Goal: Transaction & Acquisition: Book appointment/travel/reservation

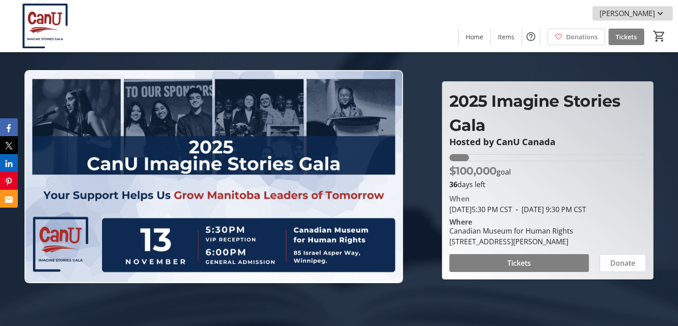
click at [600, 17] on span "[PERSON_NAME]" at bounding box center [627, 13] width 55 height 11
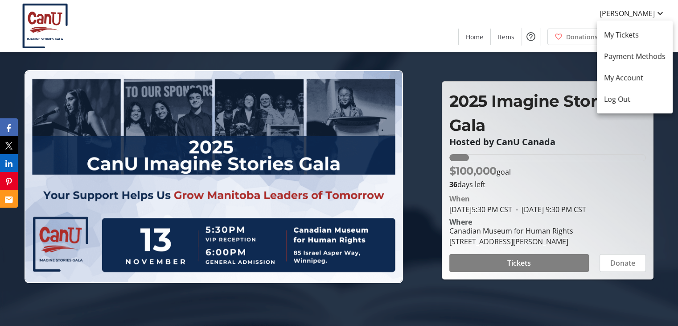
click at [478, 37] on div at bounding box center [339, 163] width 678 height 326
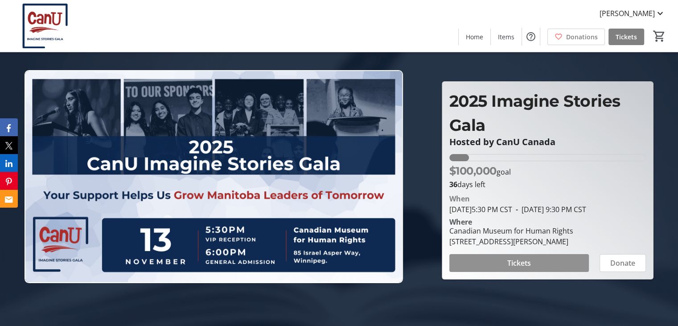
click at [525, 267] on span "Tickets" at bounding box center [520, 262] width 24 height 11
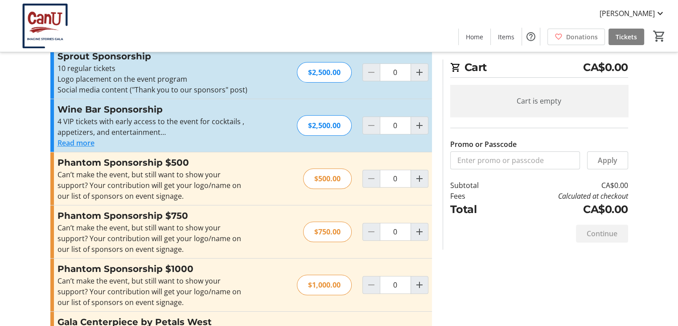
scroll to position [316, 0]
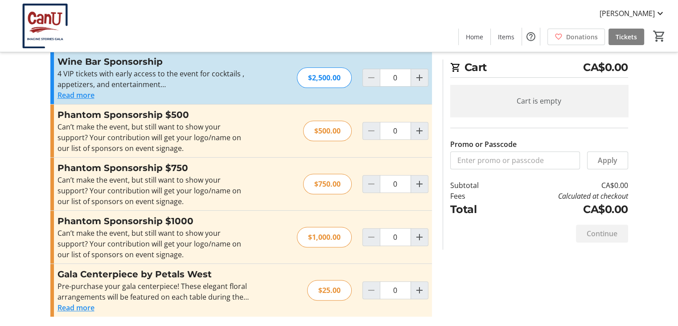
click at [626, 21] on div "[PERSON_NAME] Home Items Donations Tickets 0" at bounding box center [339, 26] width 678 height 52
click at [627, 18] on span "[PERSON_NAME]" at bounding box center [627, 13] width 55 height 11
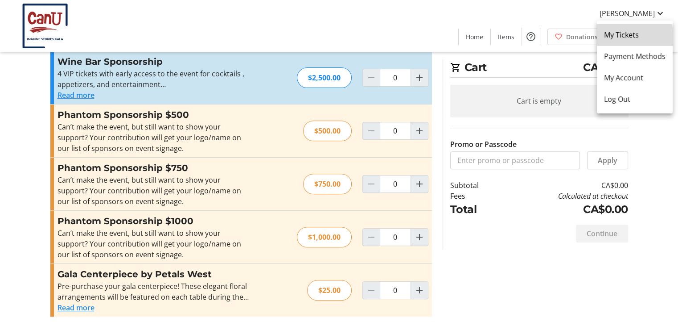
click at [618, 40] on span "My Tickets" at bounding box center [635, 34] width 62 height 11
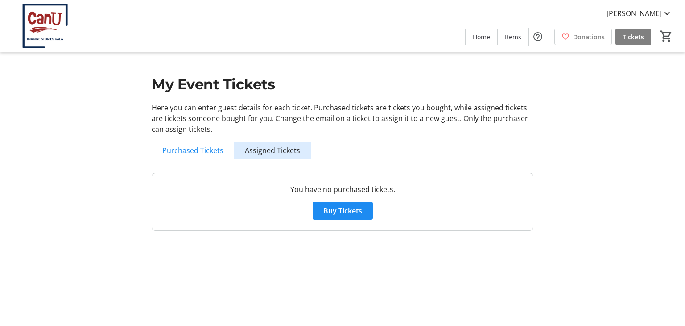
click at [289, 149] on span "Assigned Tickets" at bounding box center [272, 150] width 55 height 7
